Goal: Transaction & Acquisition: Book appointment/travel/reservation

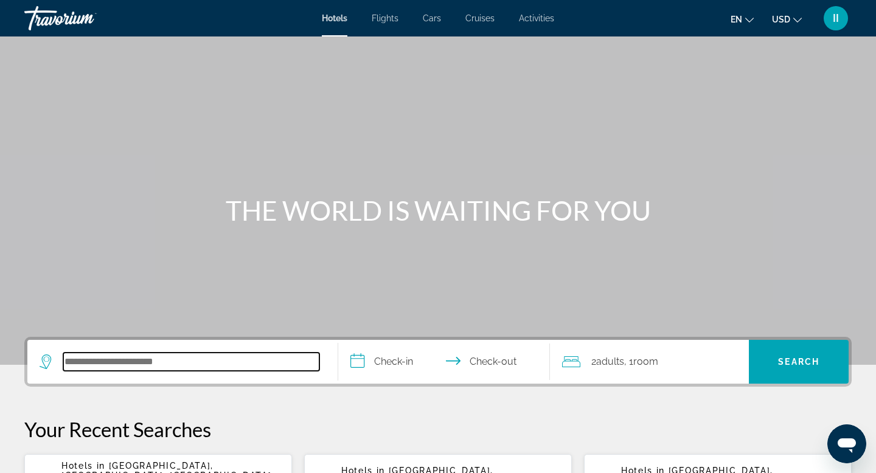
click at [83, 371] on input "Search hotel destination" at bounding box center [191, 362] width 256 height 18
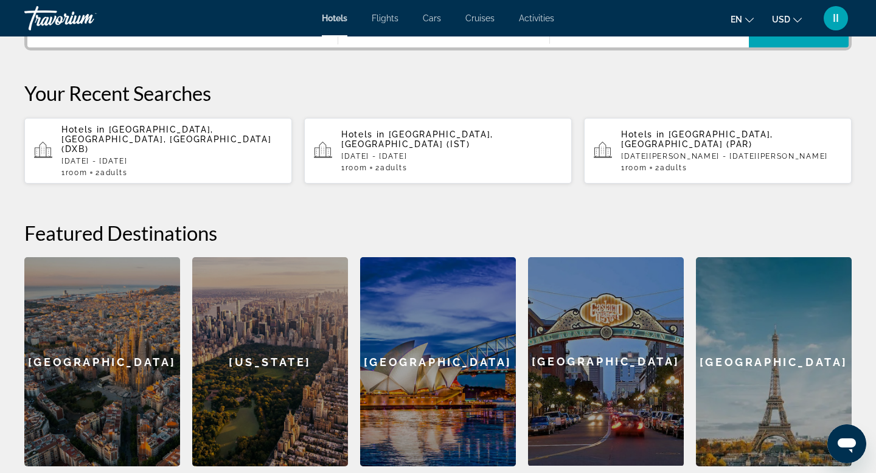
scroll to position [372, 0]
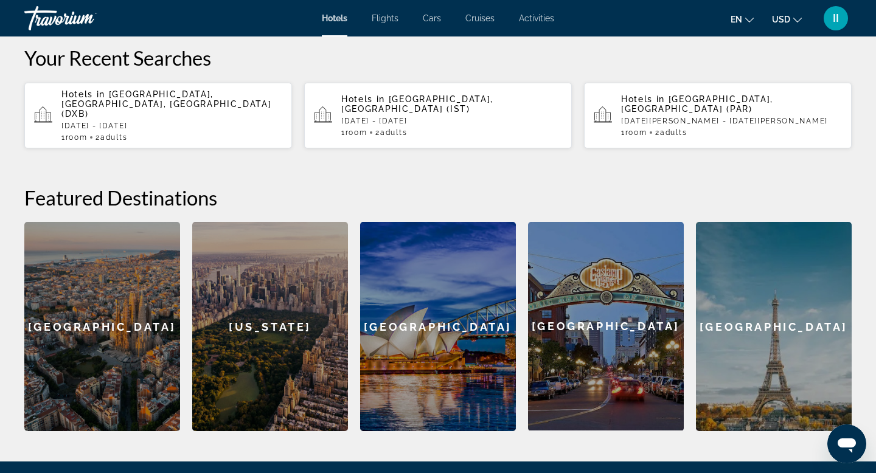
paste input "**********"
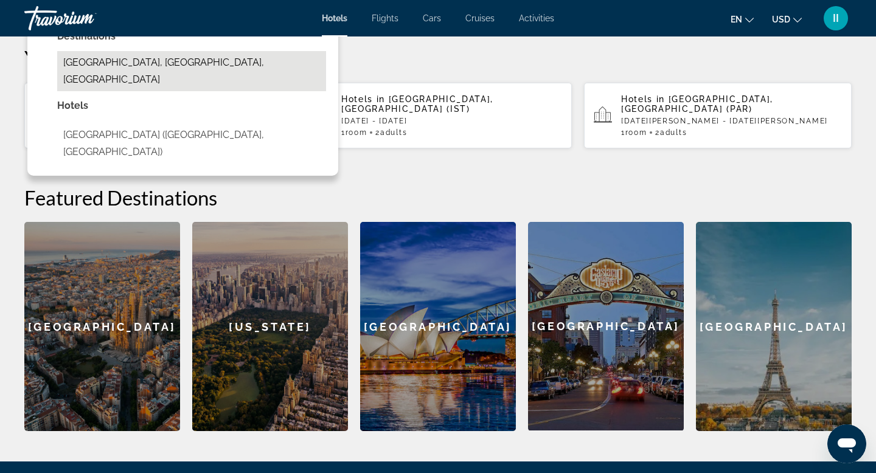
click at [194, 91] on button "[GEOGRAPHIC_DATA], [GEOGRAPHIC_DATA], [GEOGRAPHIC_DATA]" at bounding box center [191, 71] width 269 height 40
type input "**********"
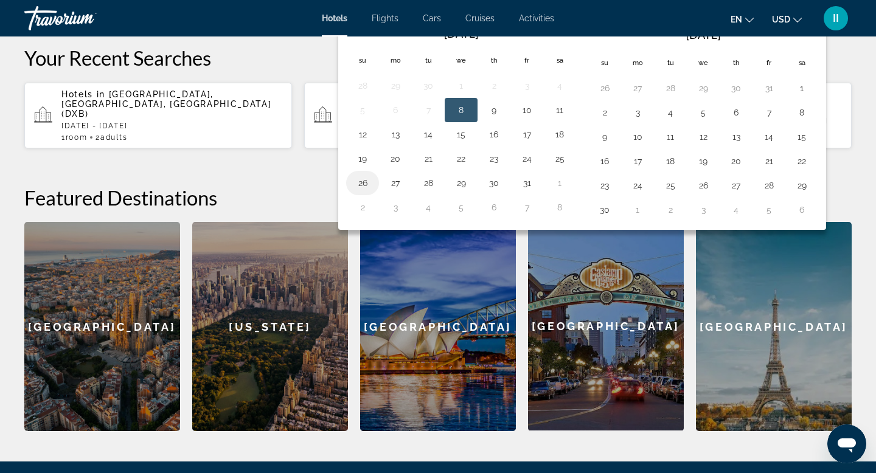
click at [368, 192] on button "26" at bounding box center [362, 183] width 19 height 17
click at [438, 192] on button "28" at bounding box center [427, 183] width 19 height 17
type input "**********"
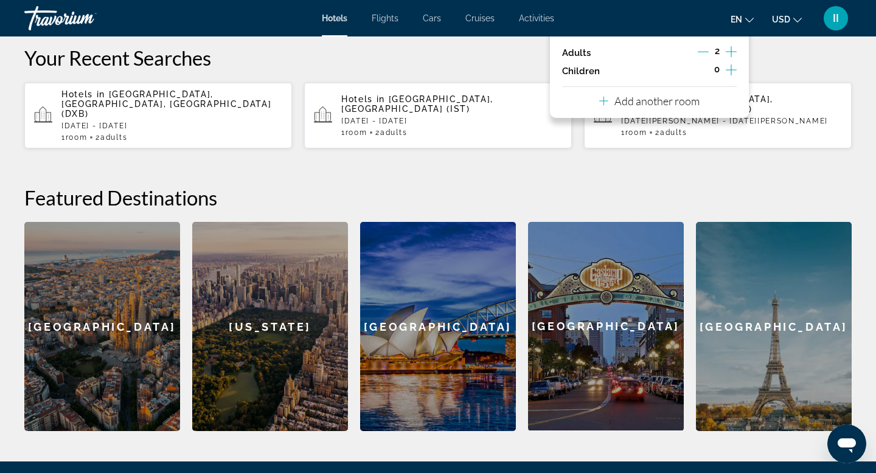
click at [726, 57] on icon "Increment adults" at bounding box center [731, 51] width 11 height 11
click at [698, 57] on icon "Decrement adults" at bounding box center [703, 51] width 11 height 11
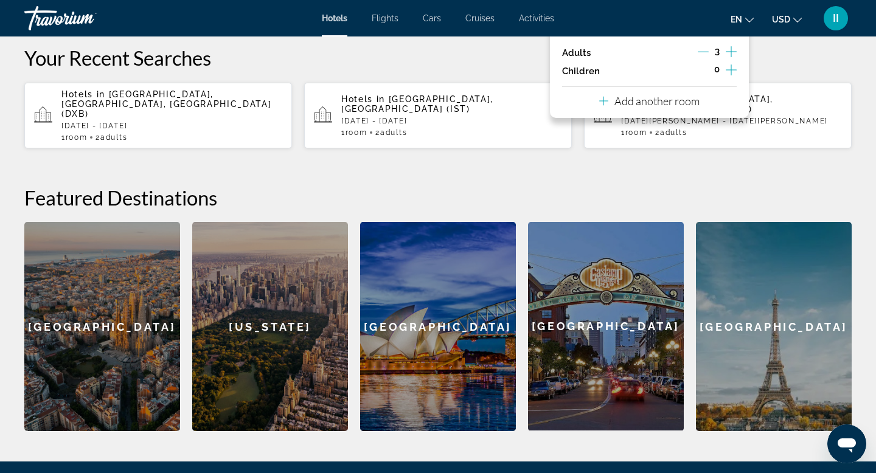
click at [599, 108] on icon "Travelers: 3 adults, 0 children" at bounding box center [603, 101] width 9 height 15
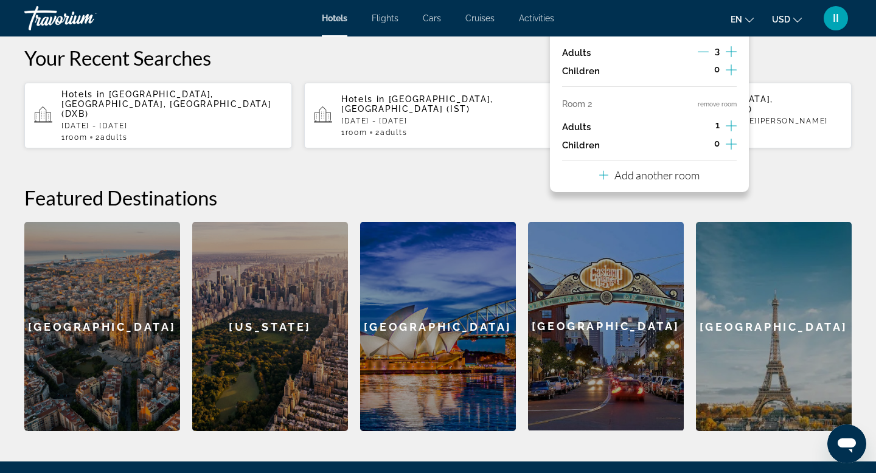
click at [726, 133] on icon "Increment adults" at bounding box center [731, 126] width 11 height 15
click at [663, 182] on p "Add another room" at bounding box center [656, 174] width 85 height 13
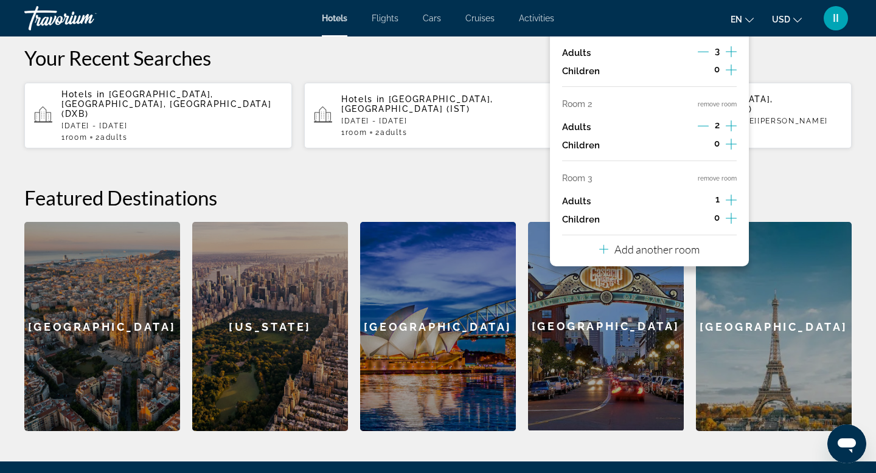
click at [727, 207] on icon "Increment adults" at bounding box center [731, 200] width 11 height 15
click at [726, 207] on icon "Increment adults" at bounding box center [731, 200] width 11 height 15
click at [698, 206] on icon "Decrement adults" at bounding box center [703, 200] width 11 height 11
click at [698, 182] on button "remove room" at bounding box center [717, 179] width 39 height 8
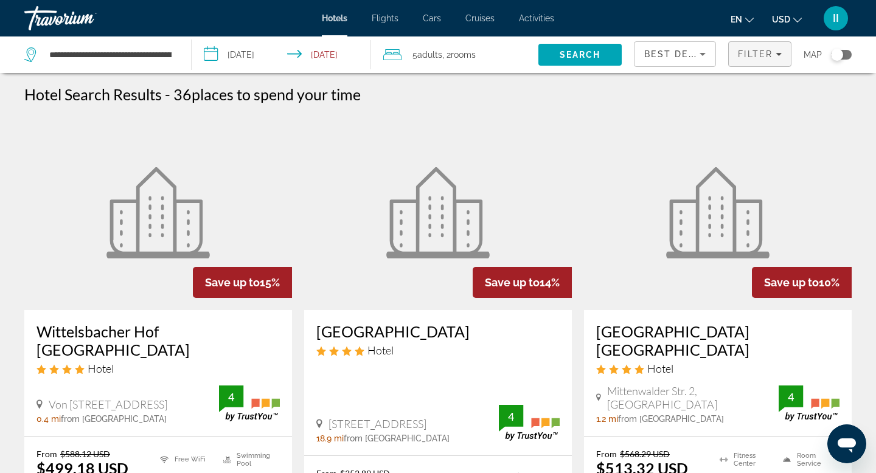
click at [775, 57] on icon "Filters" at bounding box center [778, 54] width 6 height 6
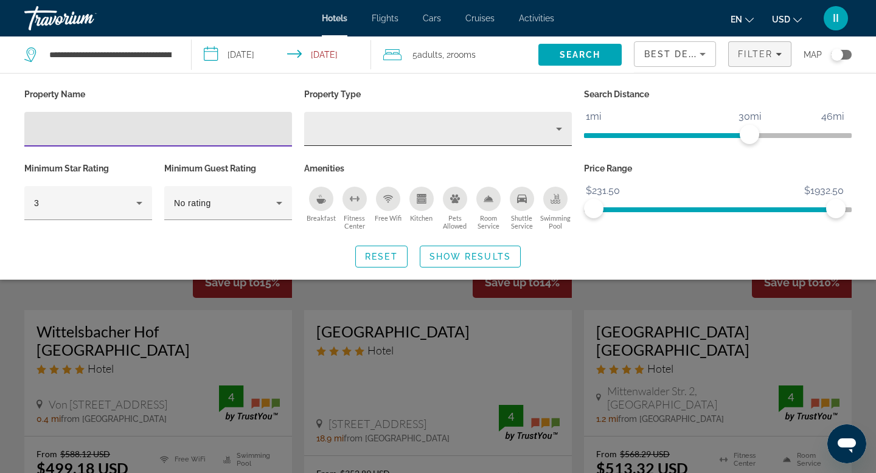
click at [558, 136] on icon "Property type" at bounding box center [559, 129] width 15 height 15
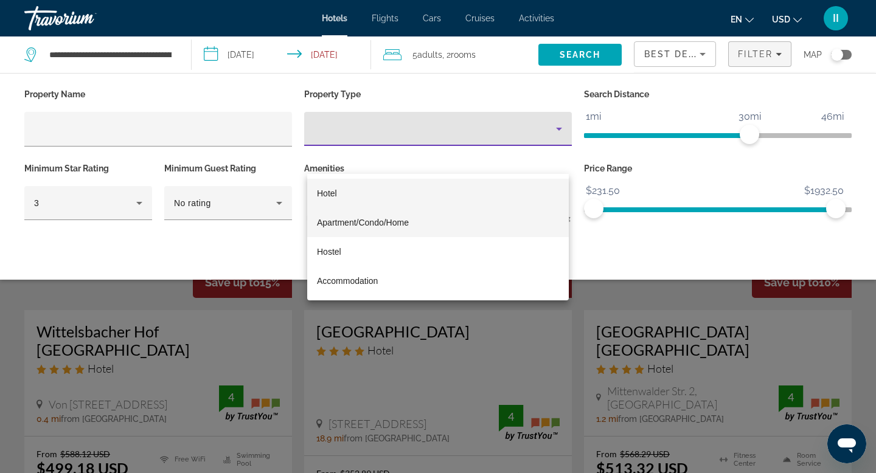
click at [389, 224] on span "Apartment/Condo/Home" at bounding box center [363, 223] width 92 height 10
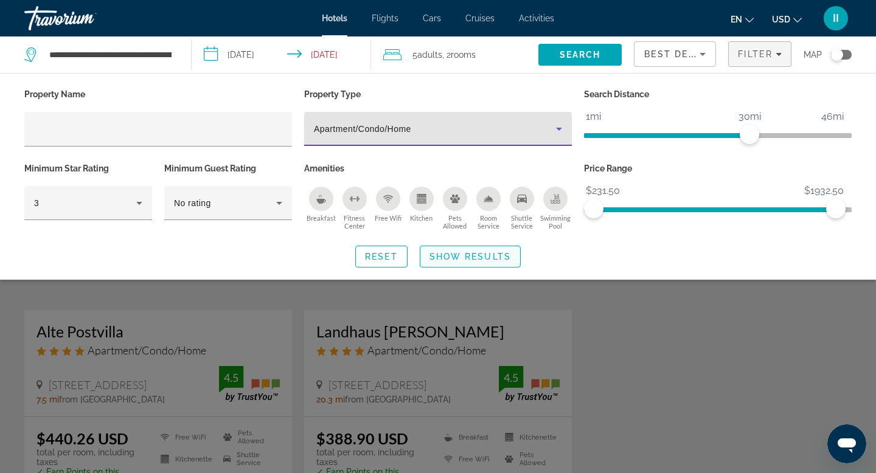
click at [477, 262] on span "Show Results" at bounding box center [469, 257] width 81 height 10
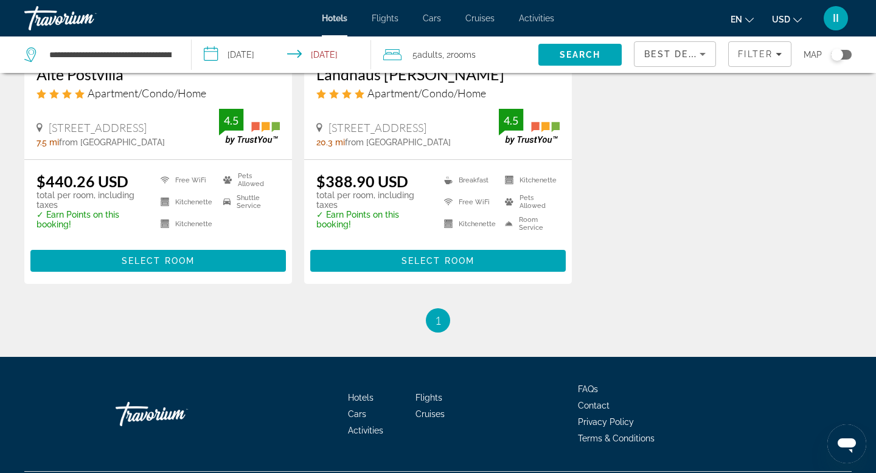
scroll to position [260, 0]
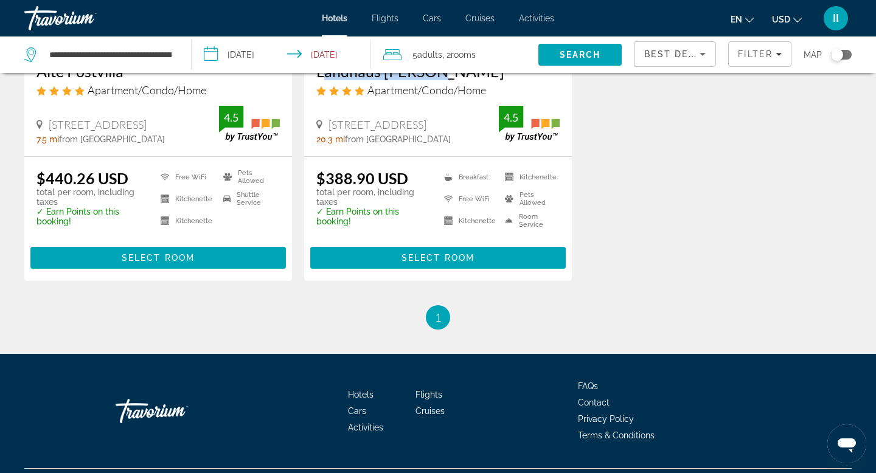
drag, startPoint x: 320, startPoint y: 154, endPoint x: 475, endPoint y: 153, distance: 155.1
click at [476, 153] on div "Landhaus [PERSON_NAME] Apartment/Condo/Home [STREET_ADDRESS] 20.3 mi from [GEOG…" at bounding box center [438, 103] width 268 height 106
copy h3 "Landhaus [PERSON_NAME]"
click at [460, 263] on span "Select Room" at bounding box center [437, 258] width 73 height 10
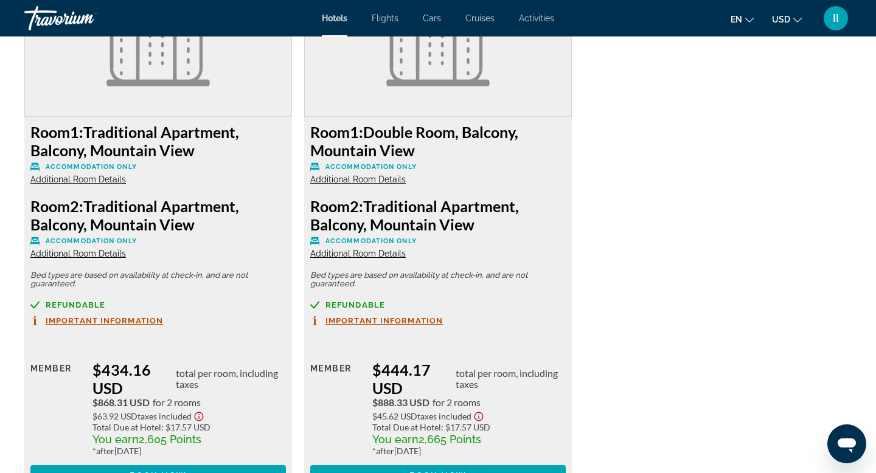
scroll to position [2260, 0]
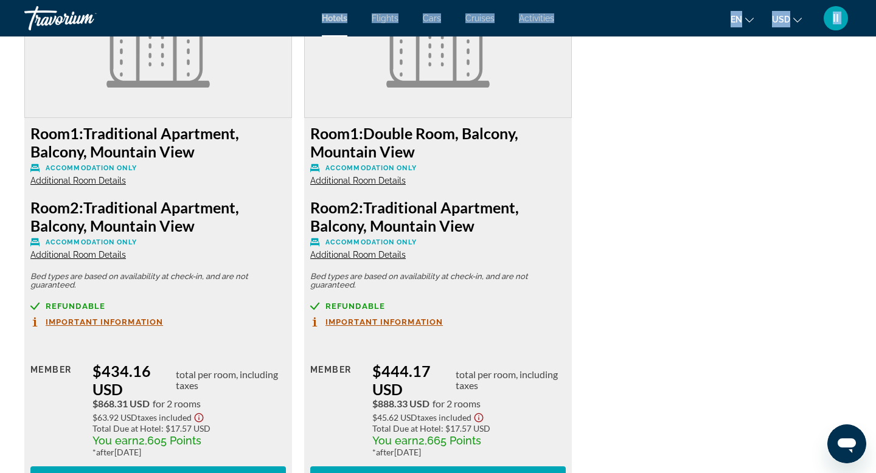
drag, startPoint x: 28, startPoint y: 0, endPoint x: 75, endPoint y: 365, distance: 367.9
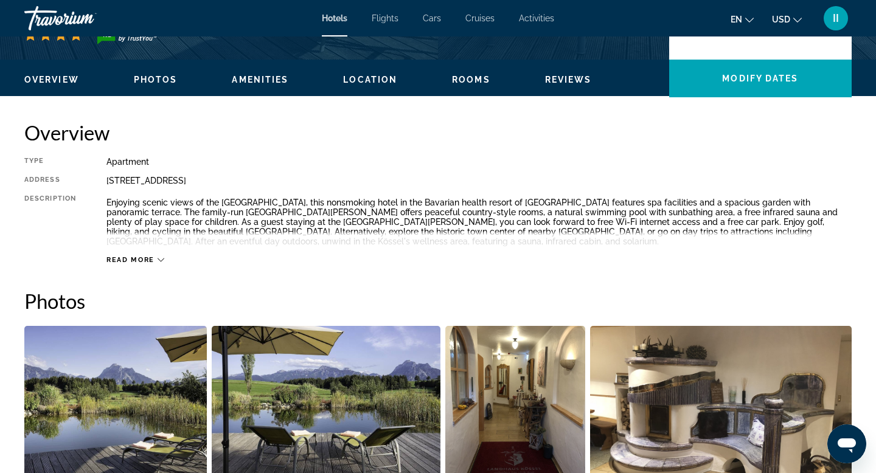
scroll to position [341, 0]
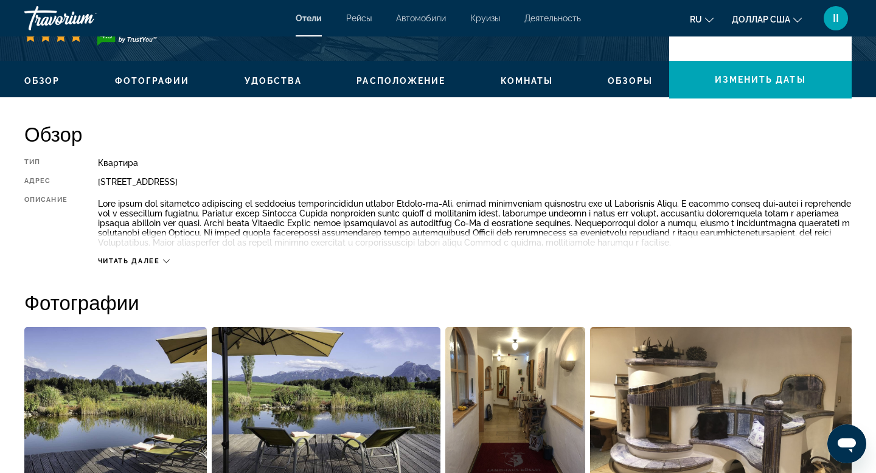
click at [200, 266] on div "Читать далее" at bounding box center [474, 248] width 753 height 33
click at [170, 263] on icon "Основное содержание" at bounding box center [166, 262] width 7 height 4
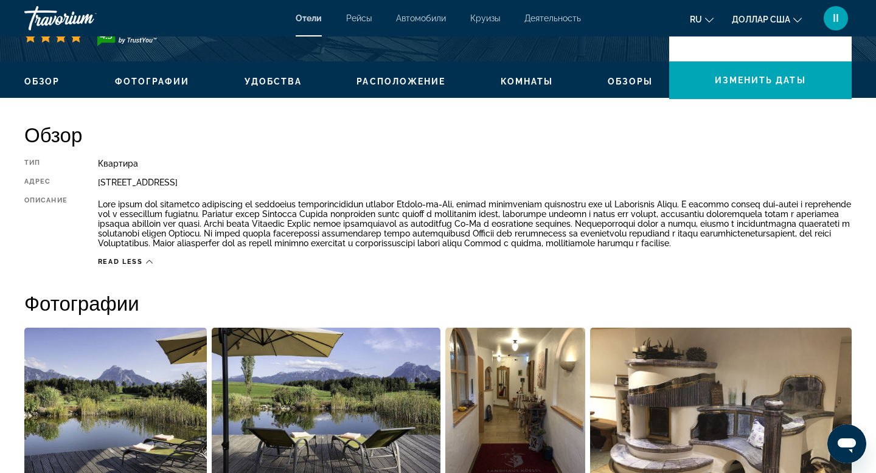
scroll to position [339, 0]
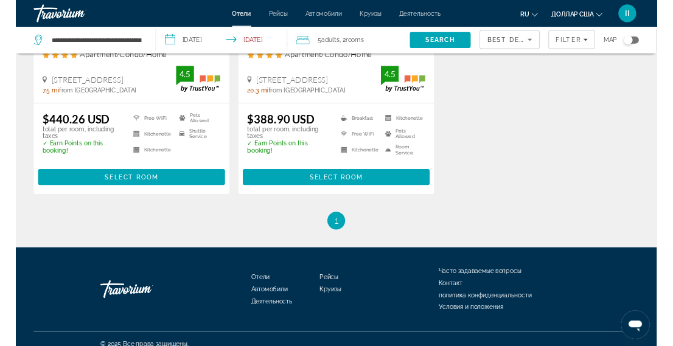
scroll to position [275, 0]
